Goal: Task Accomplishment & Management: Manage account settings

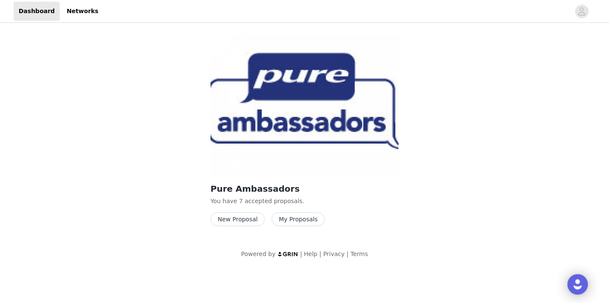
click at [284, 219] on button "My Proposals" at bounding box center [298, 220] width 53 height 14
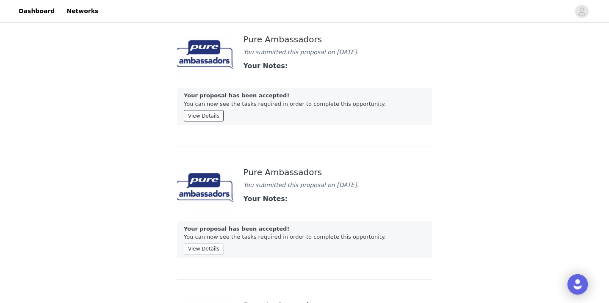
click at [207, 113] on button "View Details" at bounding box center [204, 115] width 40 height 11
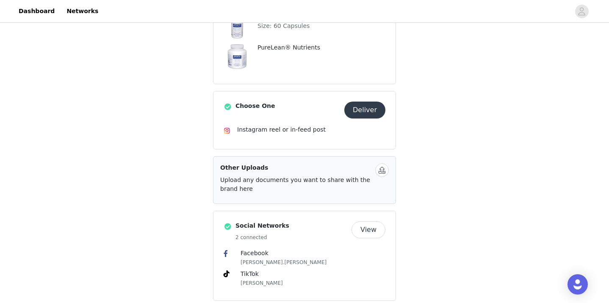
scroll to position [171, 0]
click at [375, 110] on button "Deliver" at bounding box center [364, 111] width 41 height 17
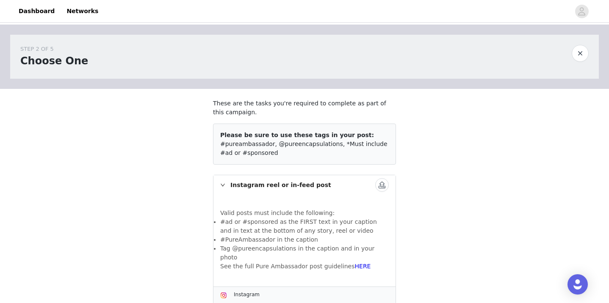
scroll to position [12, 0]
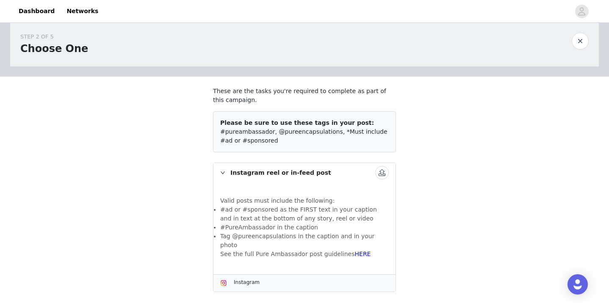
click at [381, 176] on button "button" at bounding box center [382, 173] width 14 height 14
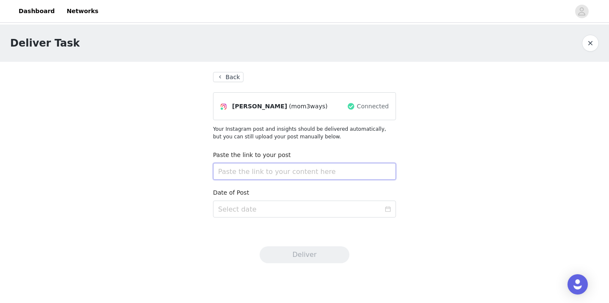
click at [301, 171] on input "text" at bounding box center [304, 171] width 183 height 17
paste input "[URL][DOMAIN_NAME]"
type input "[URL][DOMAIN_NAME]"
click at [391, 216] on input at bounding box center [304, 209] width 183 height 17
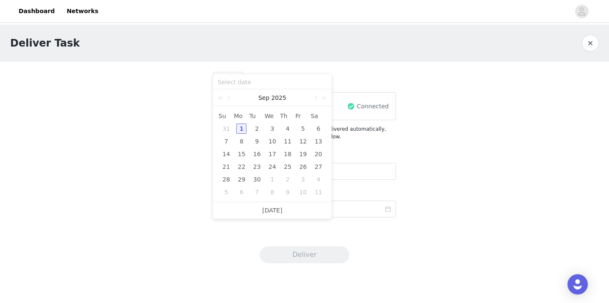
click at [240, 128] on div "1" at bounding box center [241, 129] width 10 height 10
type input "[DATE]"
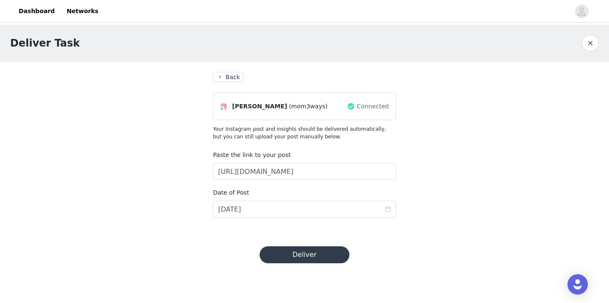
click at [292, 257] on button "Deliver" at bounding box center [305, 255] width 90 height 17
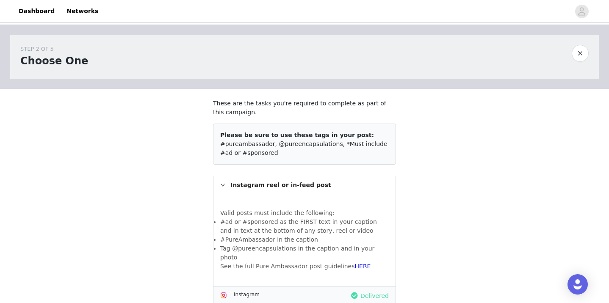
scroll to position [12, 0]
